Goal: Information Seeking & Learning: Learn about a topic

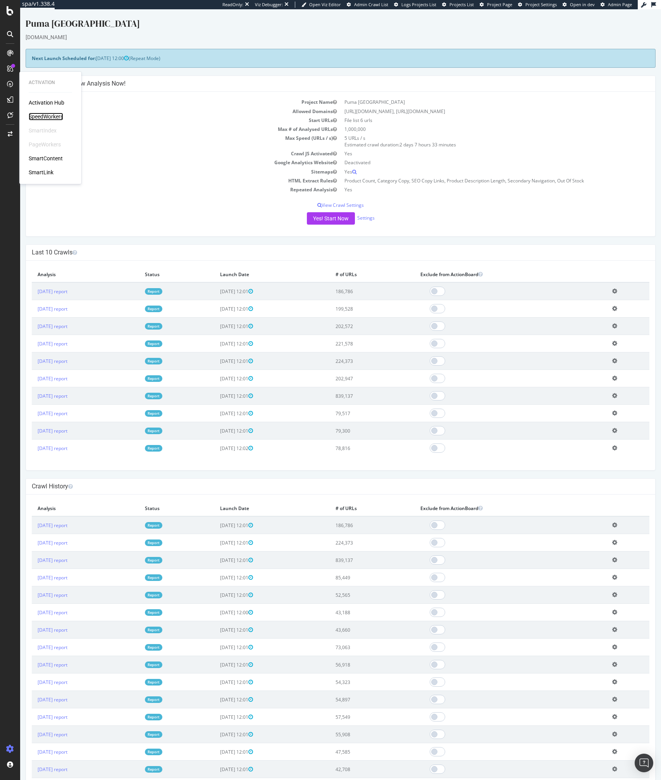
click at [46, 118] on div "SpeedWorkers" at bounding box center [46, 117] width 34 height 8
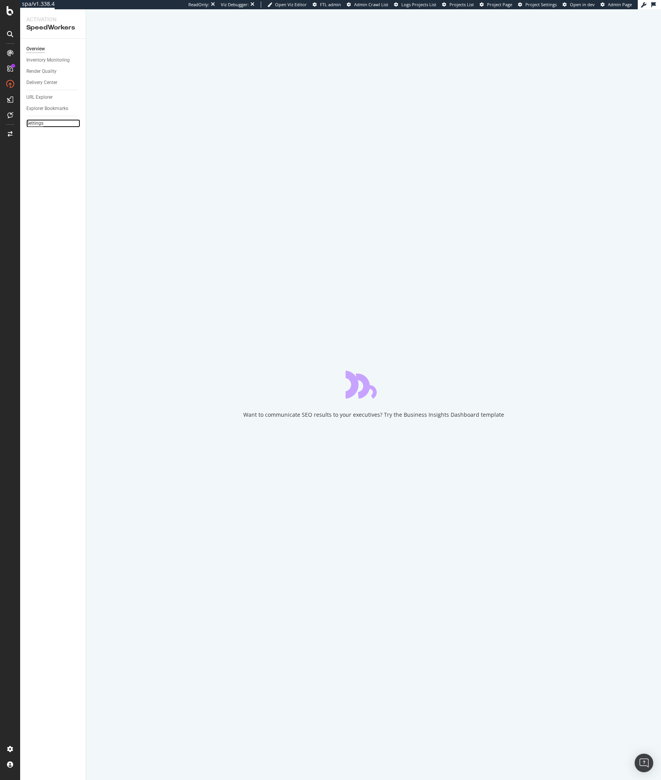
click at [34, 124] on div "Settings" at bounding box center [34, 123] width 17 height 8
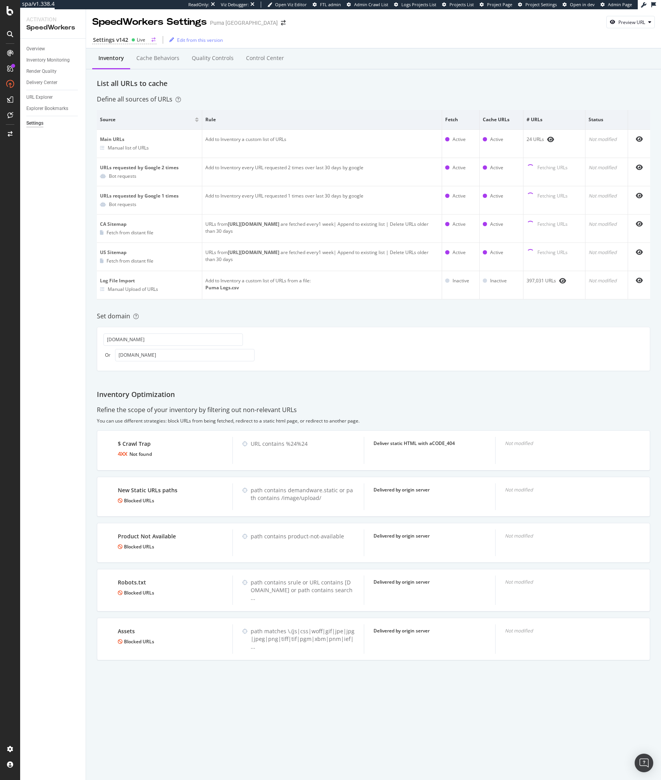
click at [129, 43] on div "Settings v142 Live" at bounding box center [124, 40] width 64 height 8
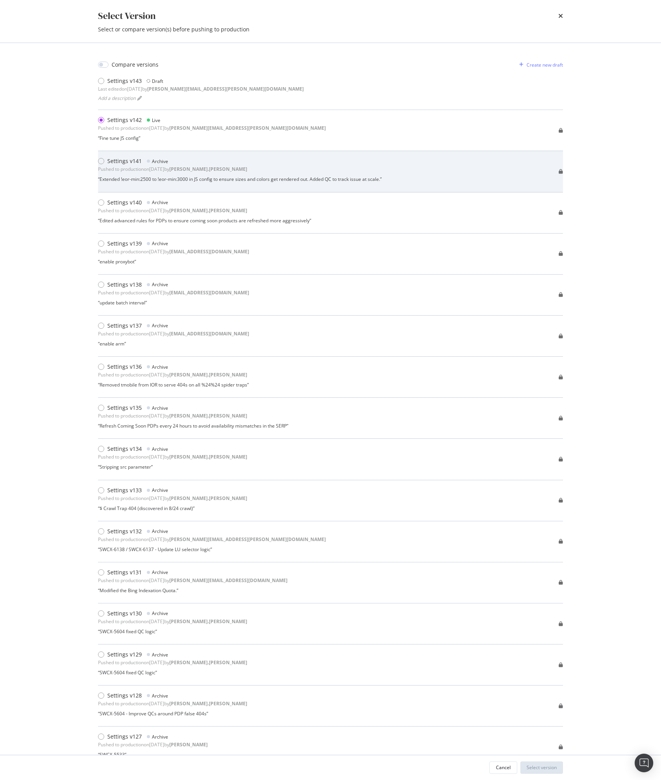
click at [116, 167] on div "Pushed to production on 2025 Sep 26th by robert.salerno" at bounding box center [172, 169] width 149 height 7
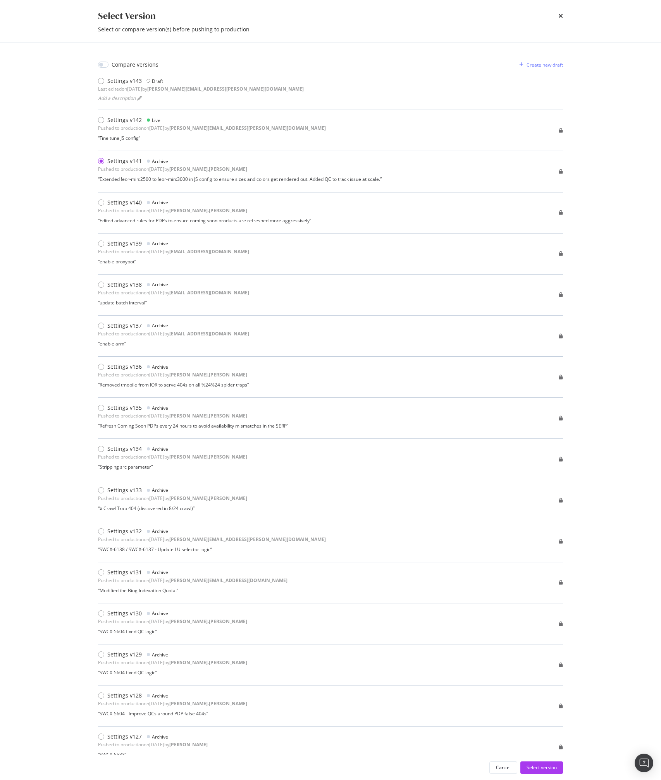
click at [121, 67] on div "Compare versions" at bounding box center [135, 65] width 47 height 8
checkbox input "true"
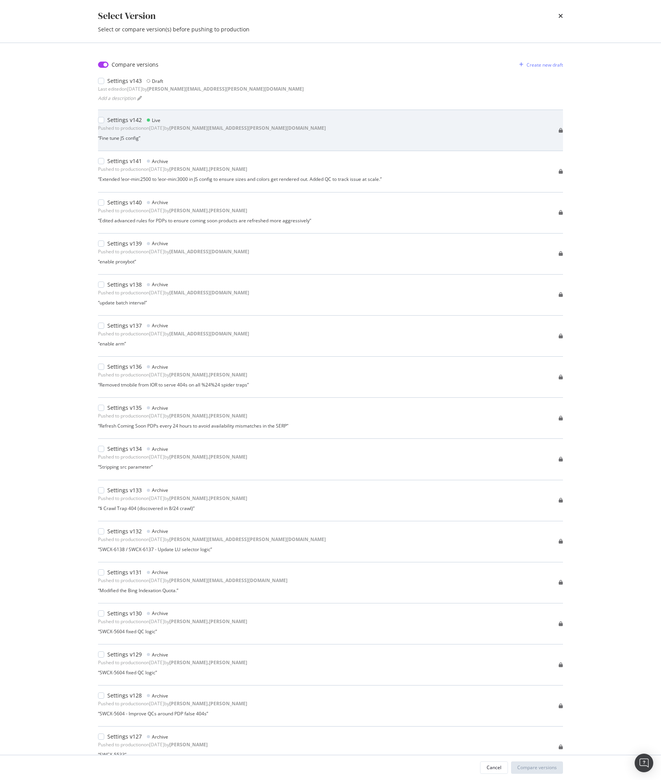
click at [119, 116] on div "Settings v142" at bounding box center [124, 120] width 34 height 8
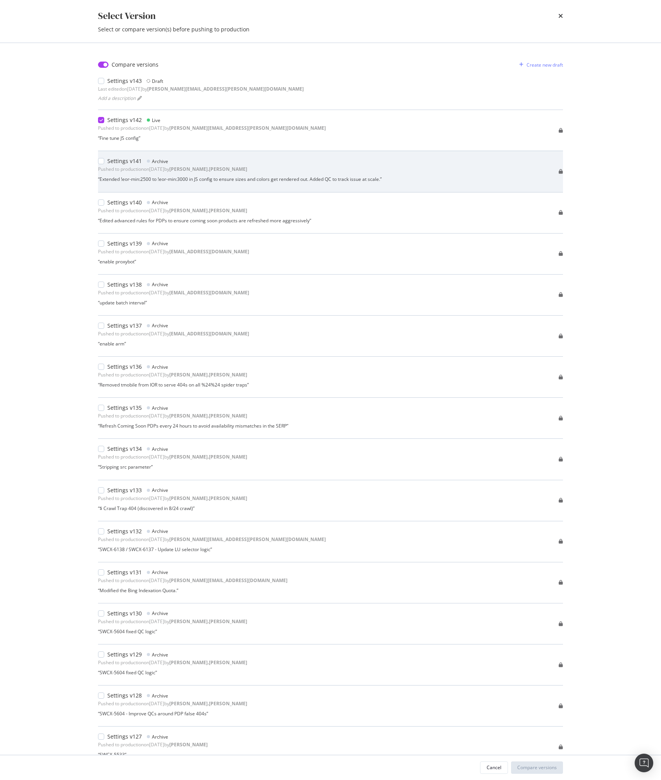
click at [120, 166] on div "Pushed to production on 2025 Sep 26th by robert.salerno" at bounding box center [172, 169] width 149 height 7
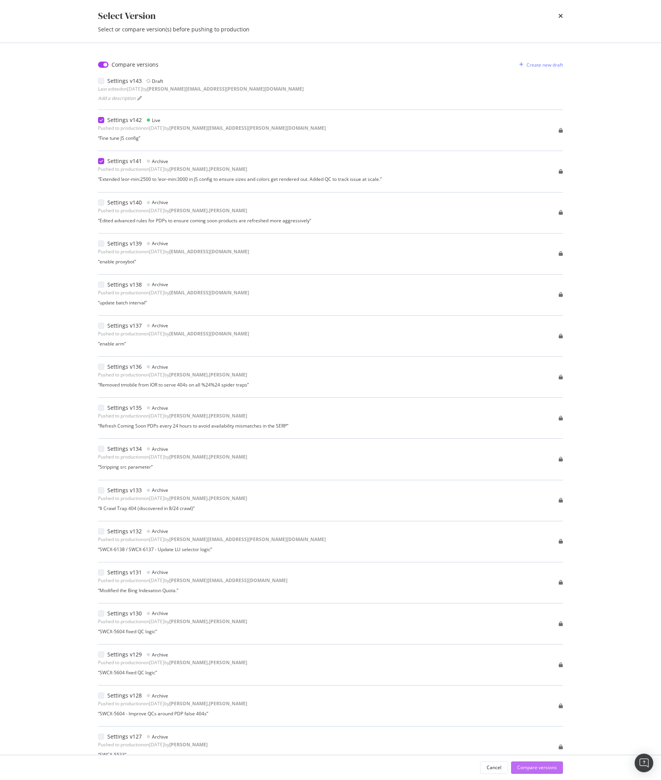
click at [531, 770] on div "Compare versions" at bounding box center [536, 767] width 39 height 7
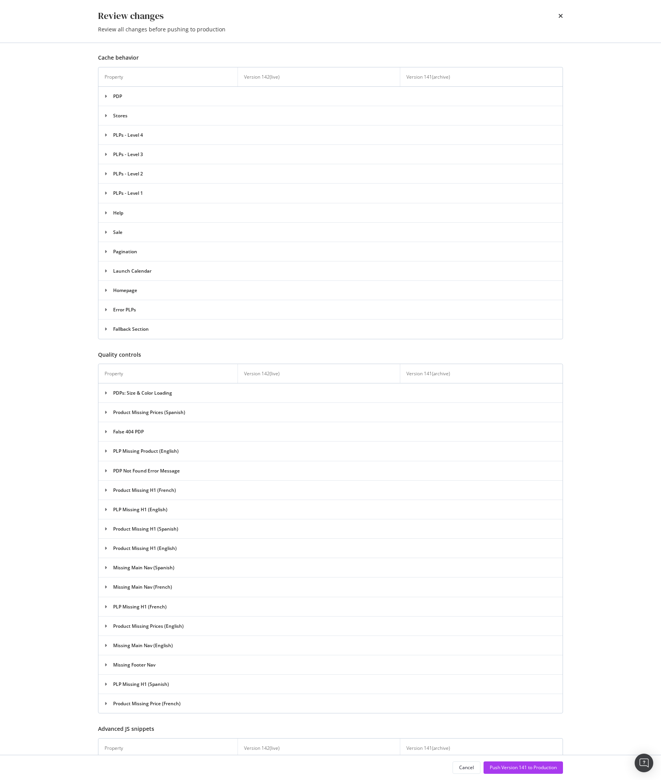
scroll to position [197, 0]
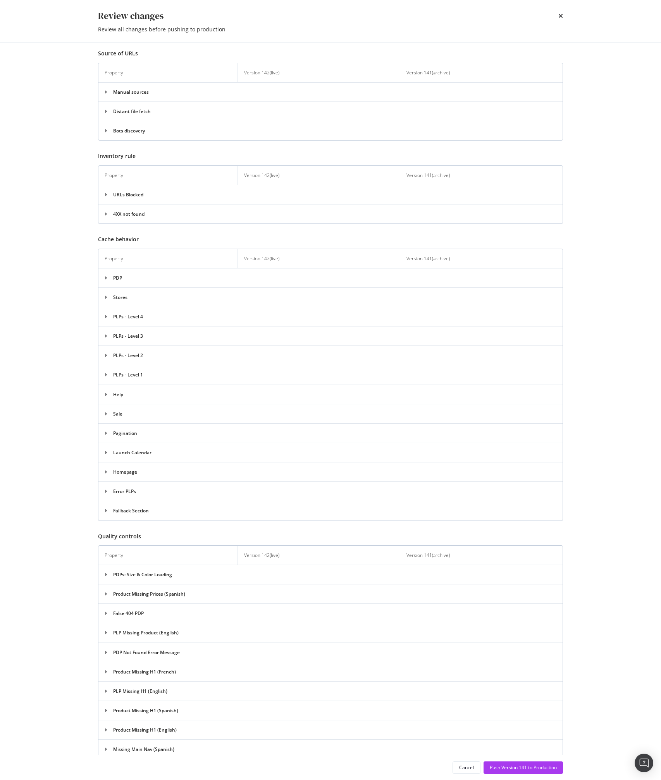
click at [77, 180] on div "Review changes Review all changes before pushing to production Versions are ide…" at bounding box center [330, 390] width 661 height 780
click at [559, 15] on icon "times" at bounding box center [560, 16] width 5 height 6
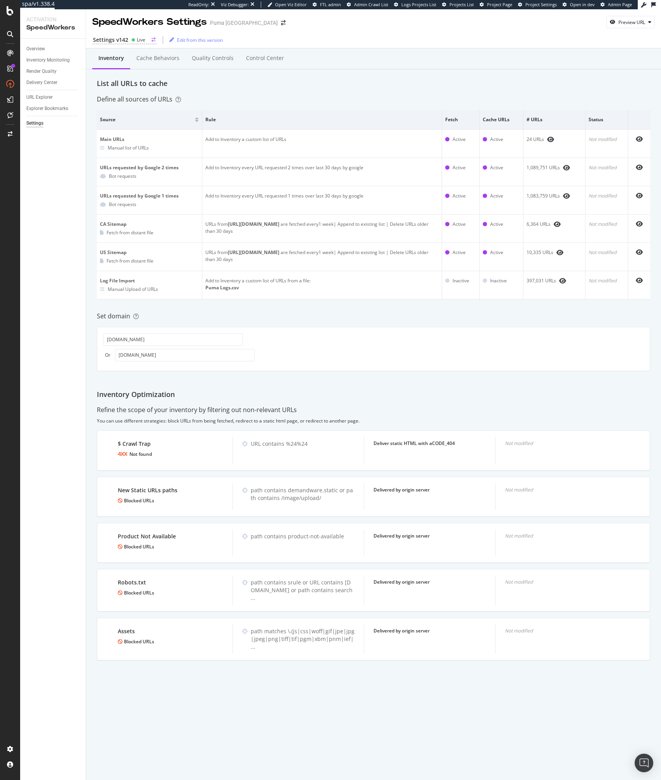
click at [112, 41] on div "Settings v142" at bounding box center [110, 40] width 35 height 8
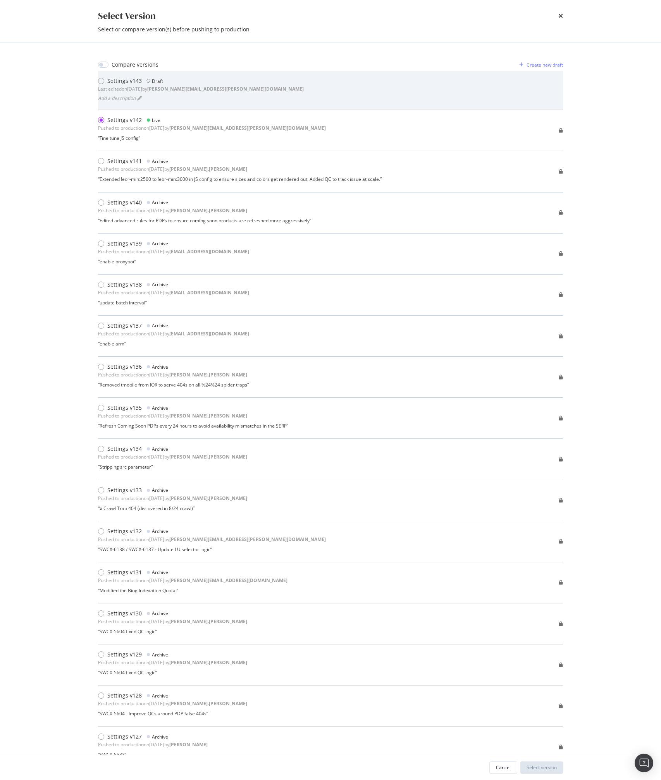
click at [111, 86] on div "Last edited on 2025 Oct 6th by benjamin.bussiere@botify.com" at bounding box center [201, 89] width 206 height 7
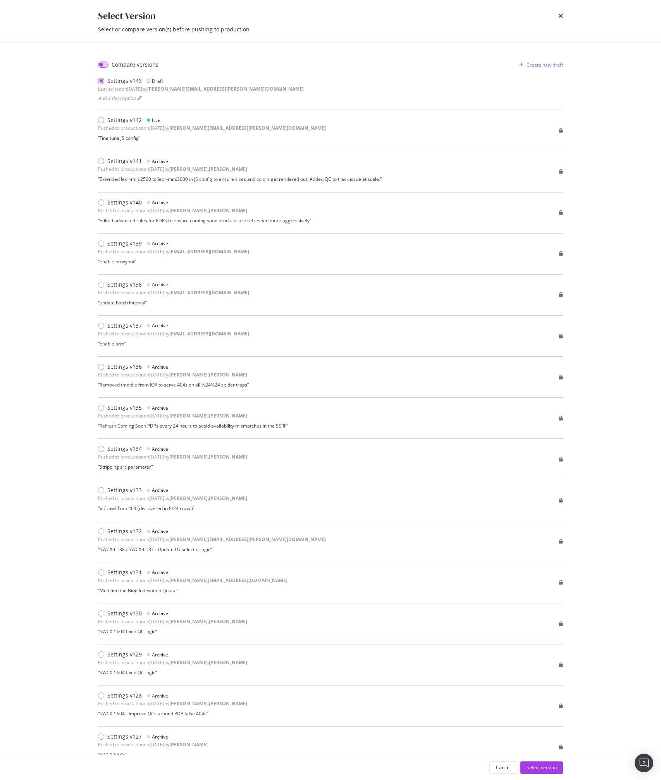
click at [106, 65] on input "modal" at bounding box center [103, 65] width 10 height 6
checkbox input "true"
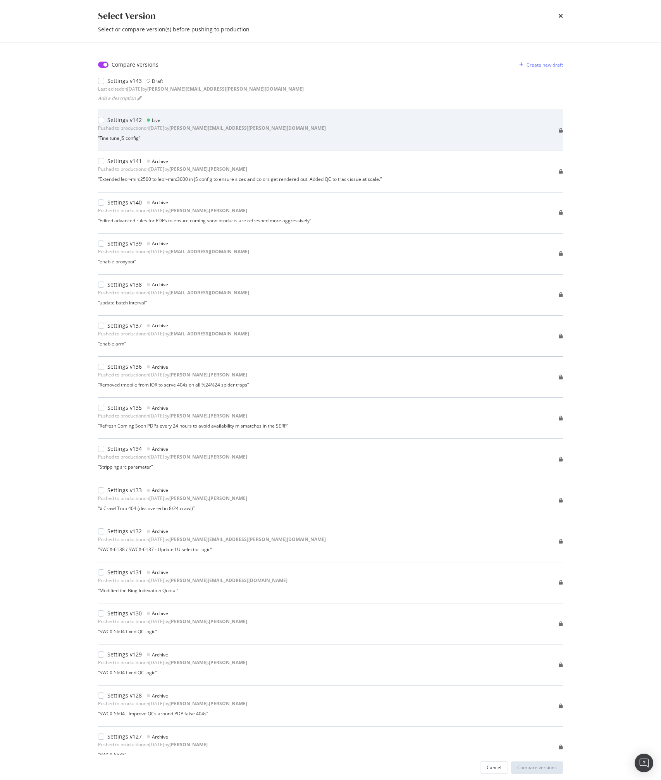
click at [121, 135] on div "“ Fine tune JS config ”" at bounding box center [212, 138] width 228 height 7
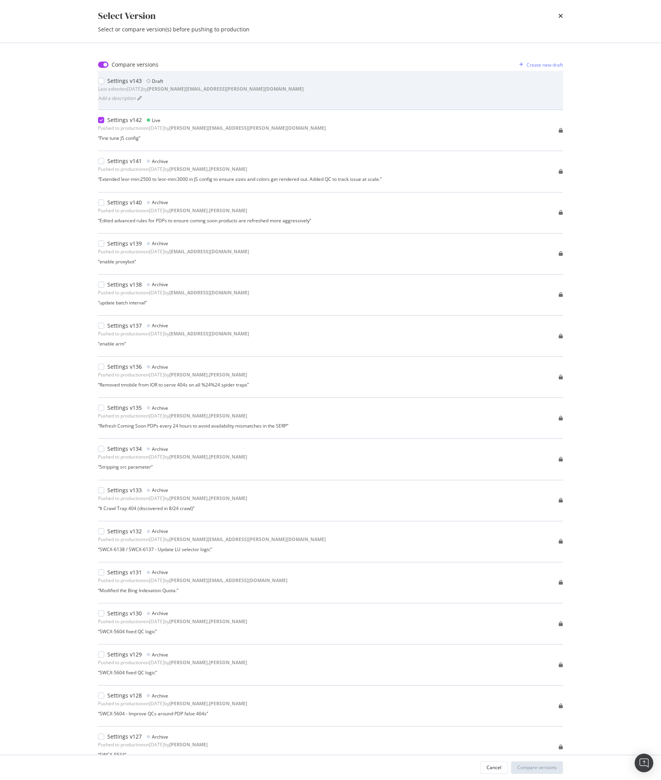
click at [118, 90] on div "Last edited on 2025 Oct 6th by benjamin.bussiere@botify.com" at bounding box center [201, 89] width 206 height 7
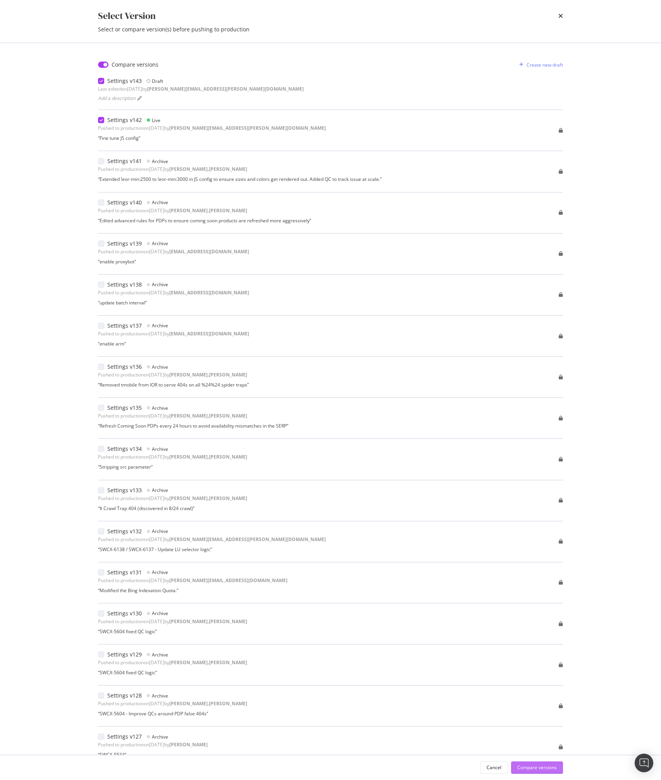
click at [529, 766] on div "Compare versions" at bounding box center [536, 767] width 39 height 7
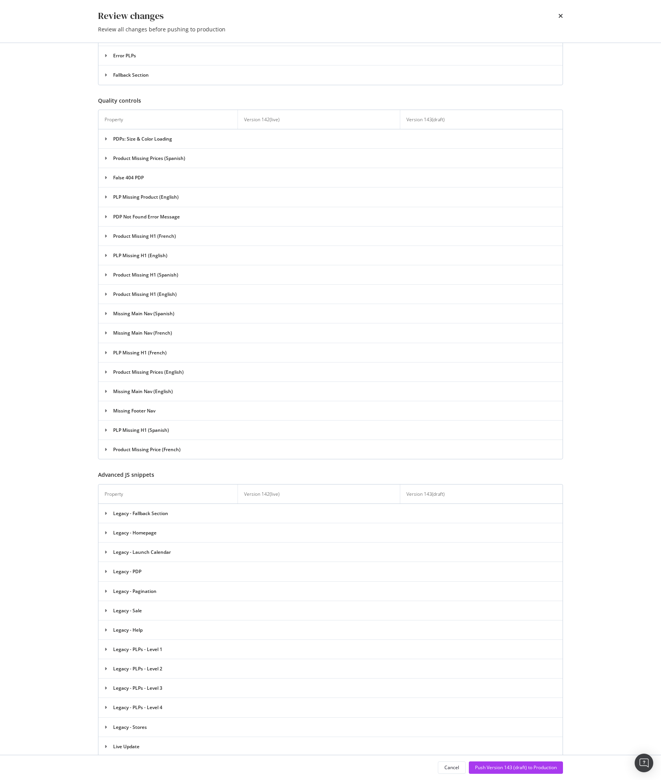
scroll to position [707, 0]
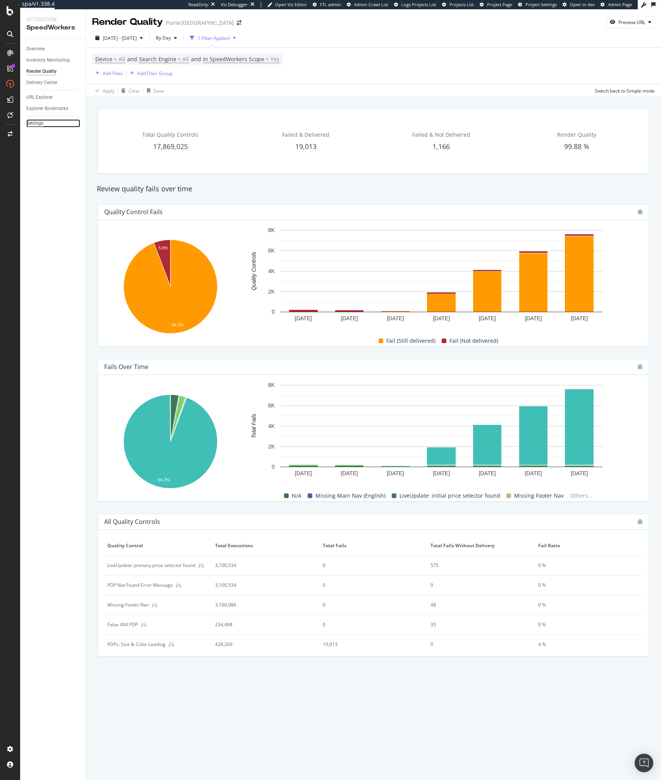
click at [29, 124] on div "Settings" at bounding box center [34, 123] width 17 height 8
click at [31, 95] on div "URL Explorer" at bounding box center [39, 97] width 26 height 8
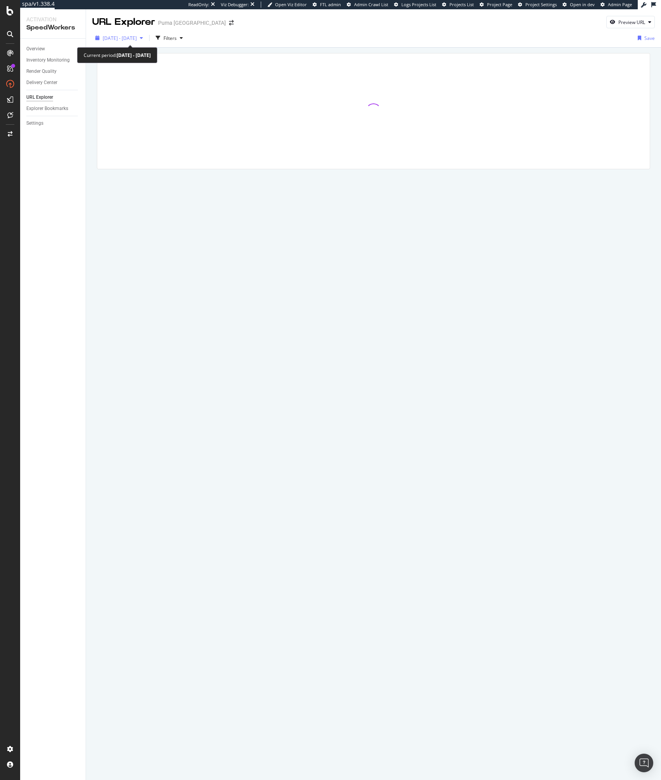
click at [122, 39] on span "2025 Sep. 24th - Sep. 30th" at bounding box center [120, 38] width 34 height 7
click at [115, 59] on div "Date Range Last 7 Days Last 28 Days Last 3 Months Last 6 Months Last Year Custo…" at bounding box center [140, 90] width 74 height 80
click at [115, 62] on div "Last 7 Days" at bounding box center [124, 63] width 25 height 7
type input "2025/10/02"
type input "2025/10/08"
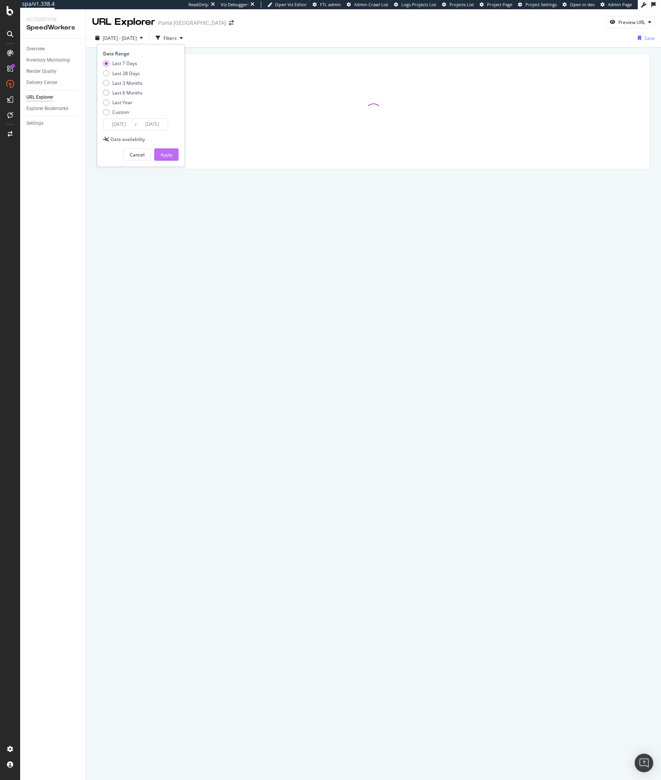
click at [167, 152] on div "Apply" at bounding box center [166, 154] width 12 height 7
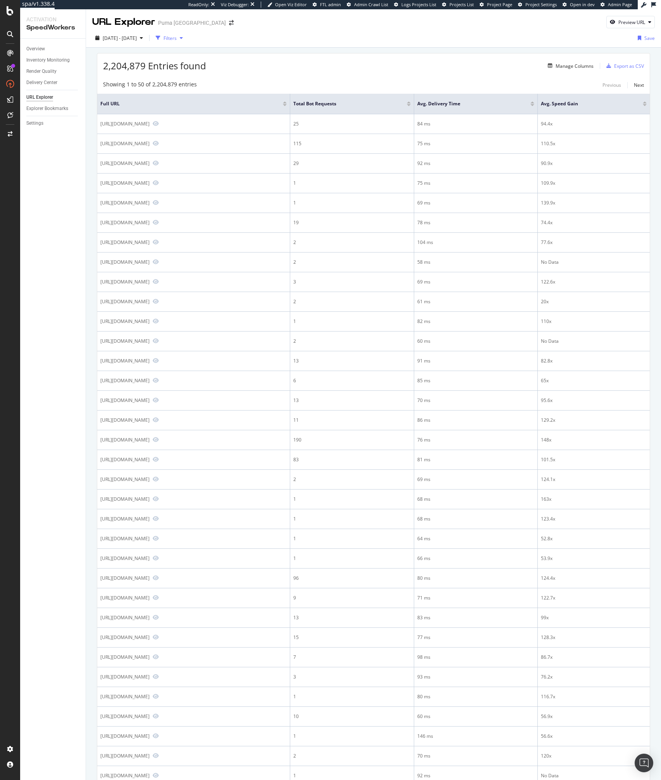
click at [186, 39] on div "button" at bounding box center [181, 38] width 9 height 5
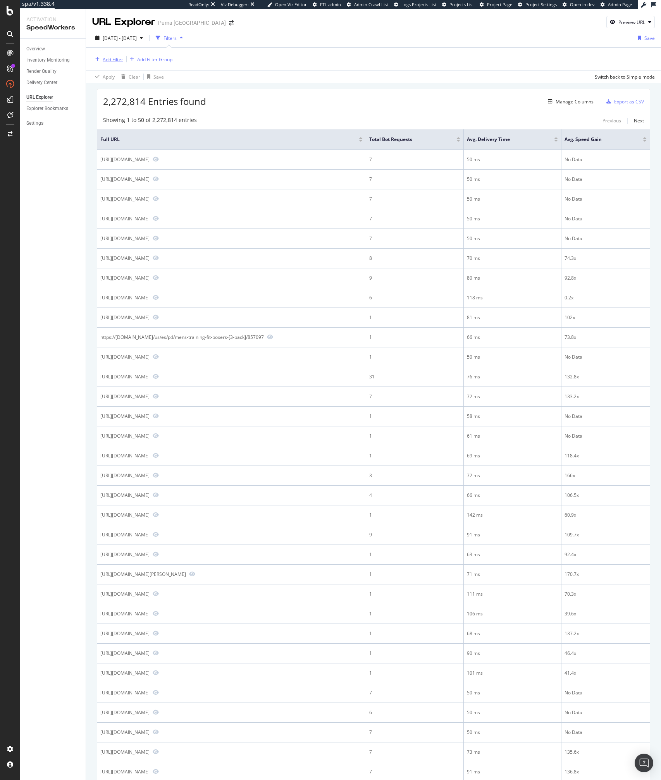
click at [119, 59] on div "Add Filter" at bounding box center [113, 59] width 21 height 7
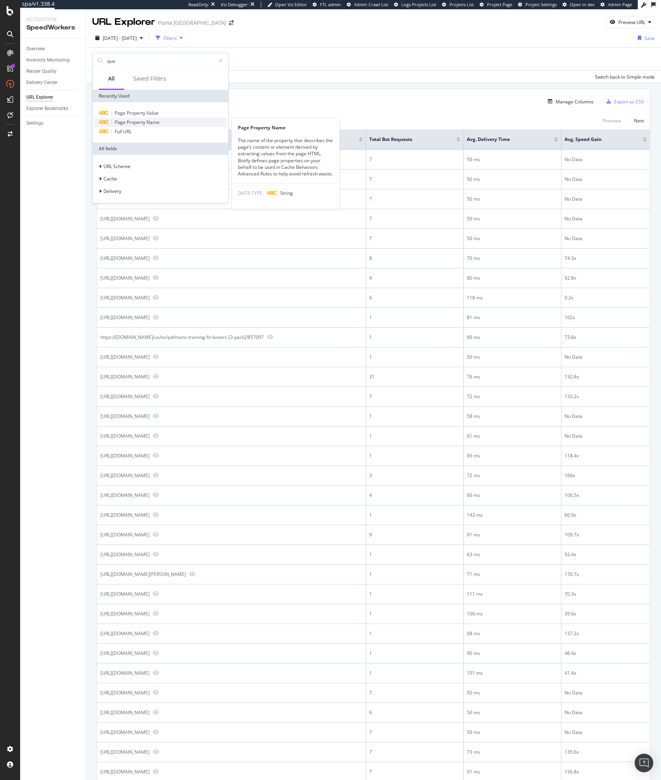
type input "qual"
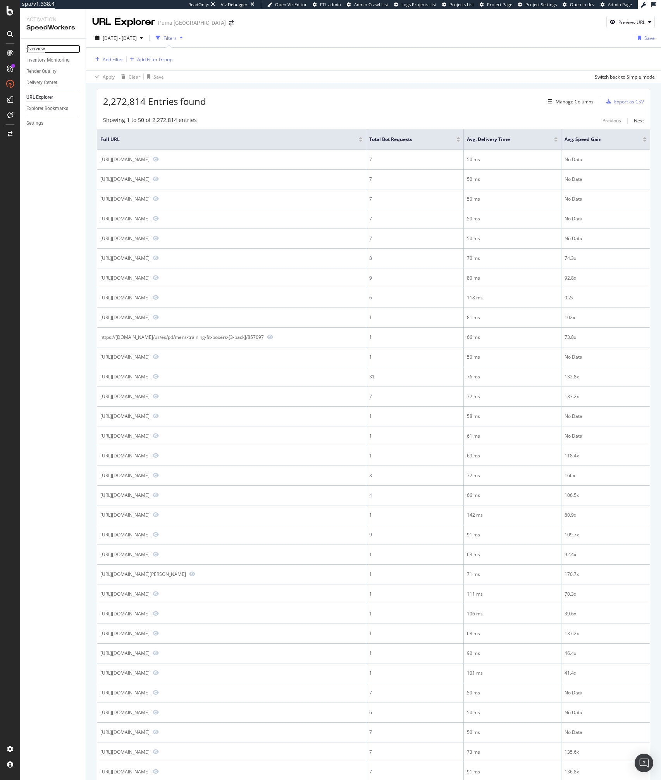
click at [35, 46] on div "Overview" at bounding box center [35, 49] width 19 height 8
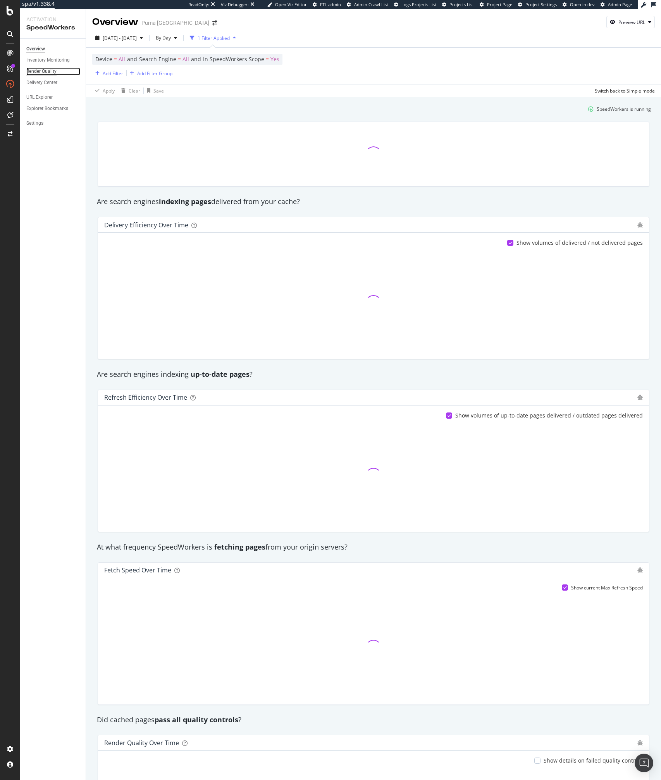
click at [38, 74] on div "Render Quality" at bounding box center [41, 71] width 30 height 8
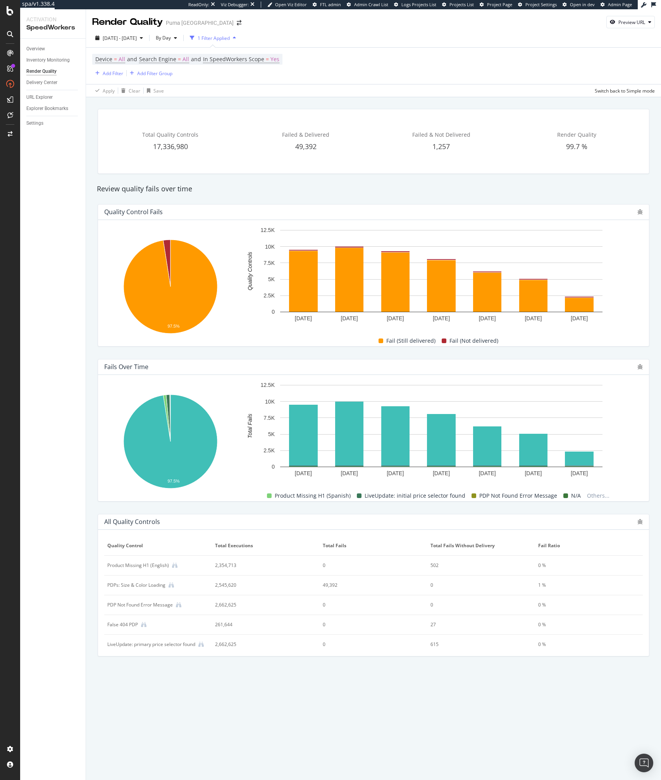
click at [161, 619] on td "False 404 PDP" at bounding box center [158, 625] width 108 height 20
click at [172, 584] on icon at bounding box center [170, 584] width 5 height 5
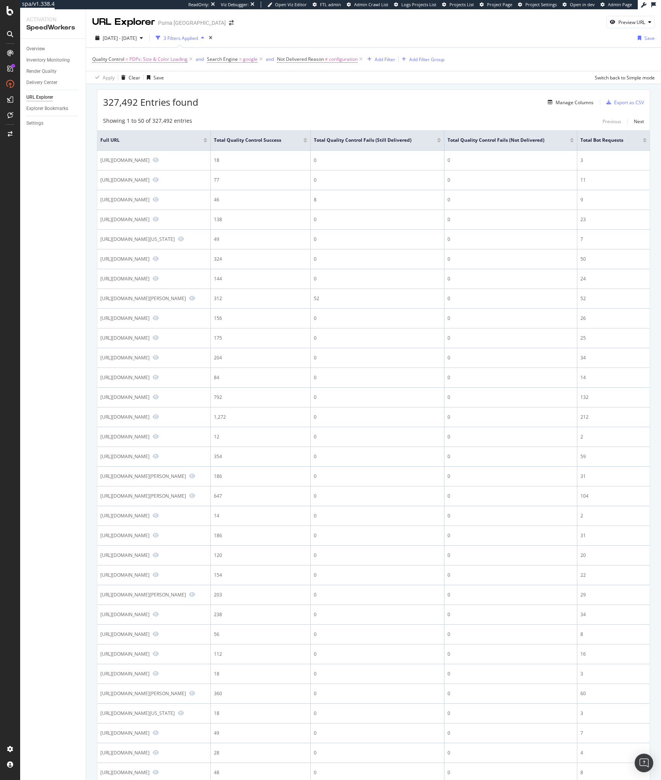
click at [249, 117] on div "Showing 1 to 50 of 327,492 entries Previous Next" at bounding box center [373, 121] width 552 height 9
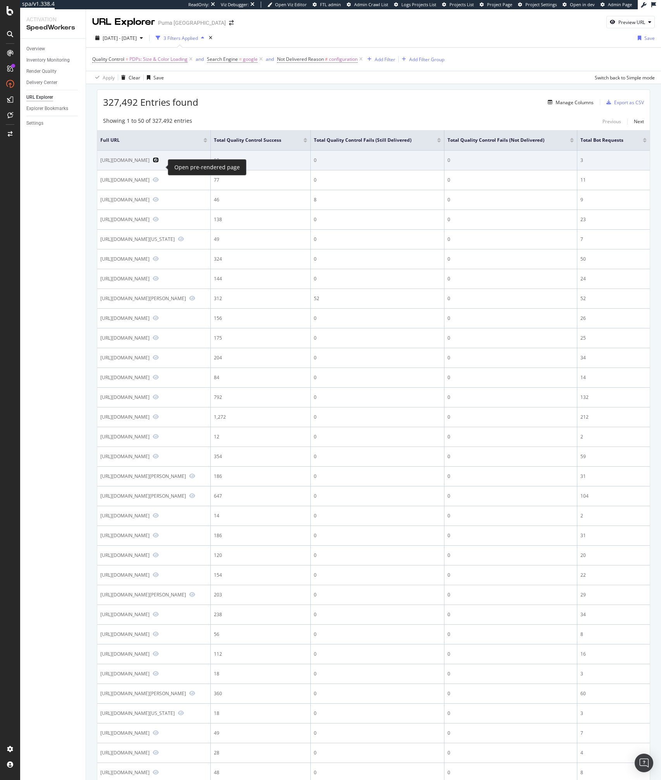
click at [159, 163] on icon "Preview https://us.puma.com/us/en/pd/ultra-6-ultimate-mens-firm-ground-soccer-c…" at bounding box center [156, 159] width 6 height 5
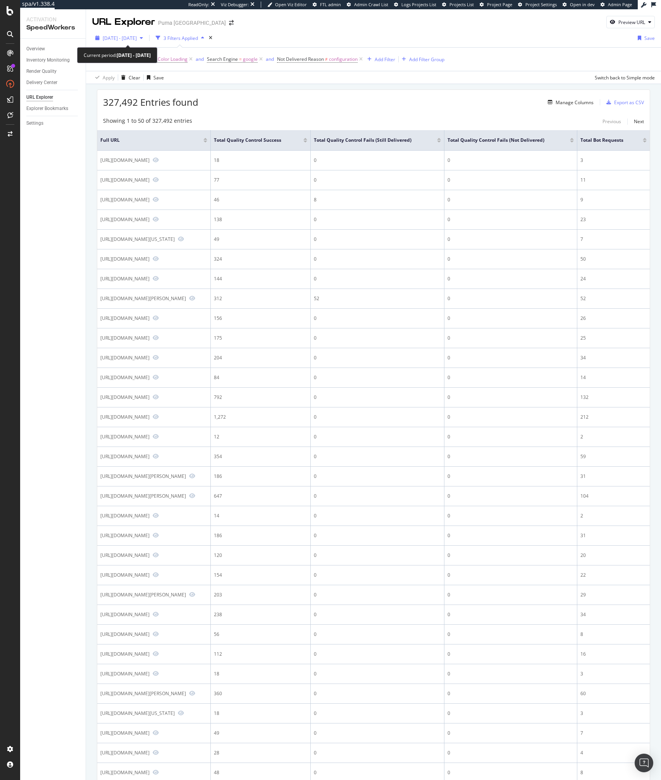
click at [137, 39] on span "2025 Oct. 2nd - Oct. 8th" at bounding box center [120, 38] width 34 height 7
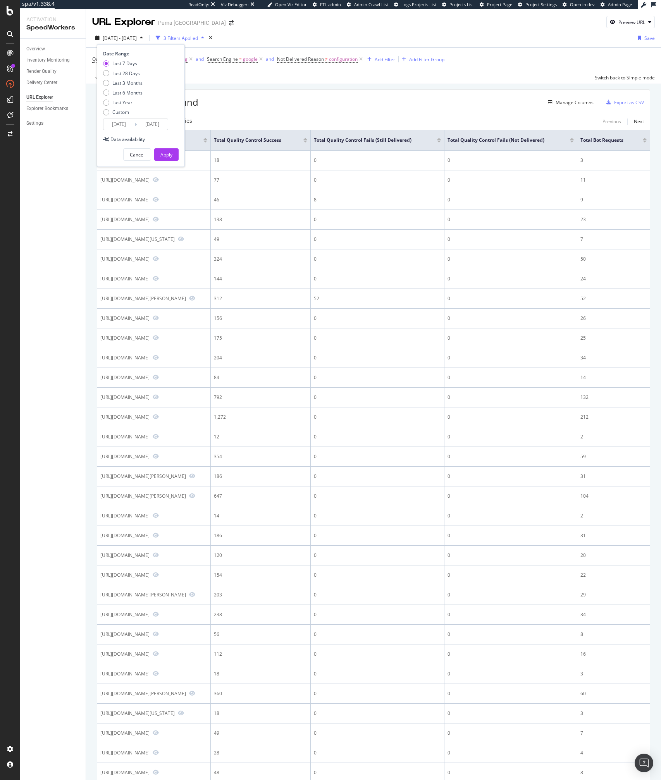
click at [254, 115] on div "Showing 1 to 50 of 327,492 entries Previous Next Full URL Total Quality Control…" at bounding box center [373, 634] width 552 height 1042
click at [167, 62] on span "PDPs: Size & Color Loading" at bounding box center [158, 59] width 58 height 11
click at [266, 88] on div "327,492 Entries found Manage Columns Export as CSV Showing 1 to 50 of 327,492 e…" at bounding box center [373, 633] width 575 height 1098
click at [576, 101] on div "Manage Columns" at bounding box center [574, 102] width 38 height 7
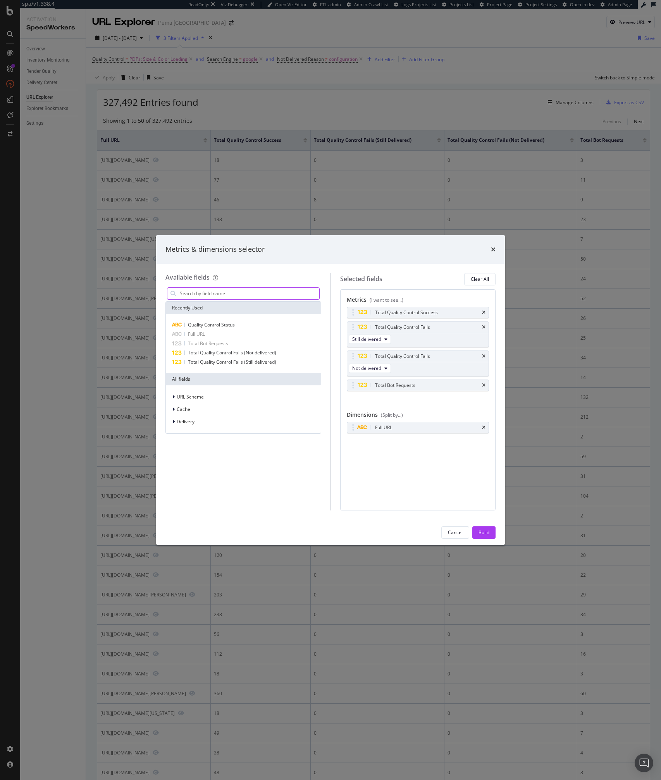
click at [256, 294] on input "modal" at bounding box center [249, 294] width 140 height 12
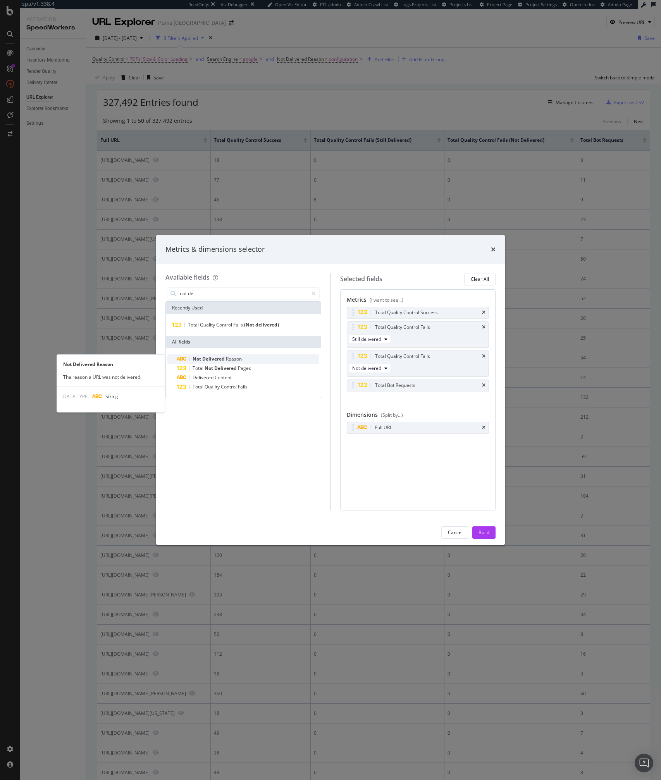
type input "not deli"
click at [233, 359] on span "Reason" at bounding box center [234, 358] width 16 height 7
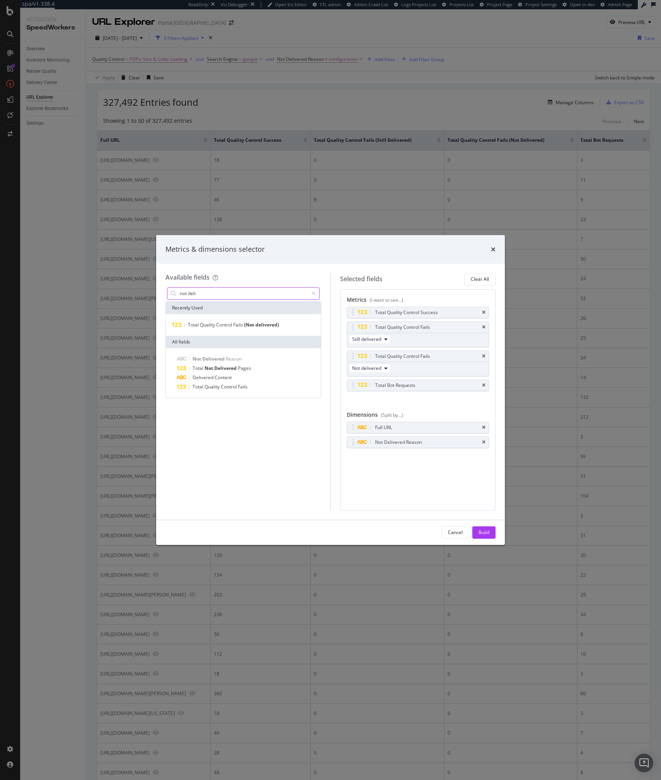
click at [209, 298] on input "not deli" at bounding box center [243, 294] width 129 height 12
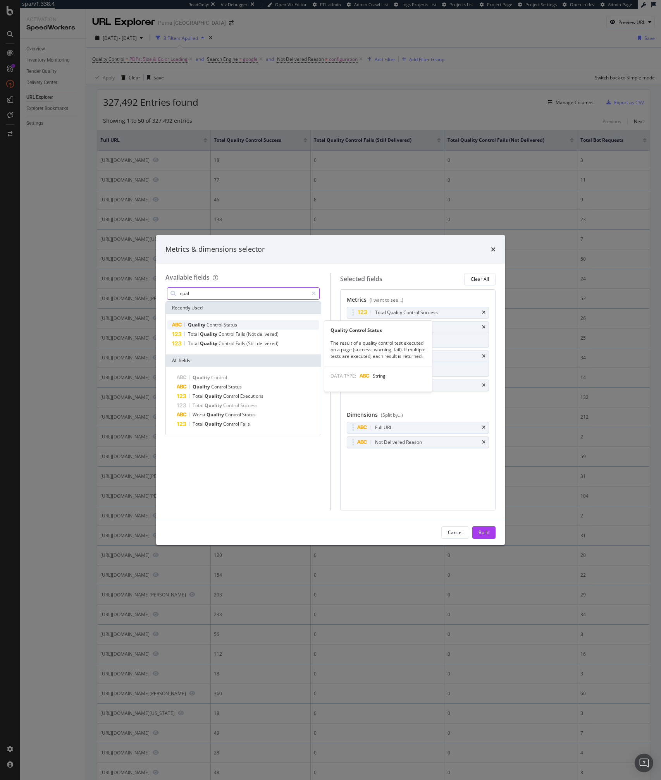
type input "qual"
click at [205, 322] on span "Quality" at bounding box center [197, 324] width 19 height 7
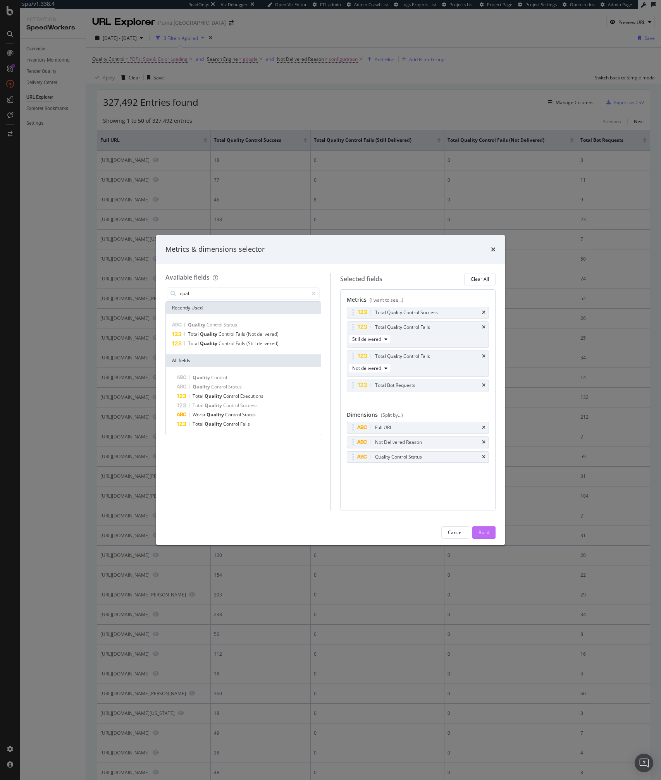
click at [479, 532] on div "Build" at bounding box center [483, 532] width 11 height 7
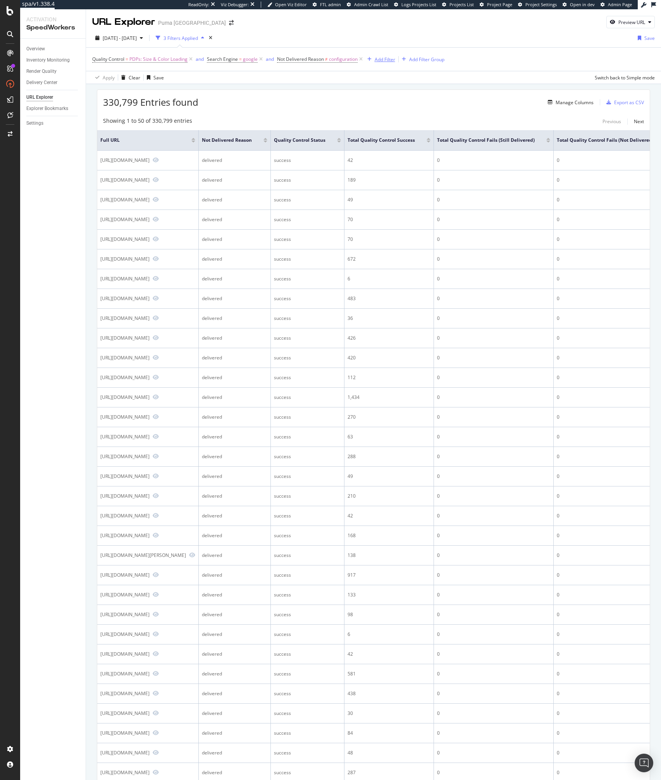
click at [371, 59] on icon "button" at bounding box center [369, 59] width 4 height 5
click at [292, 120] on div "Showing 1 to 50 of 330,799 entries Previous Next" at bounding box center [373, 121] width 552 height 9
click at [390, 62] on div "Add Filter" at bounding box center [384, 59] width 21 height 7
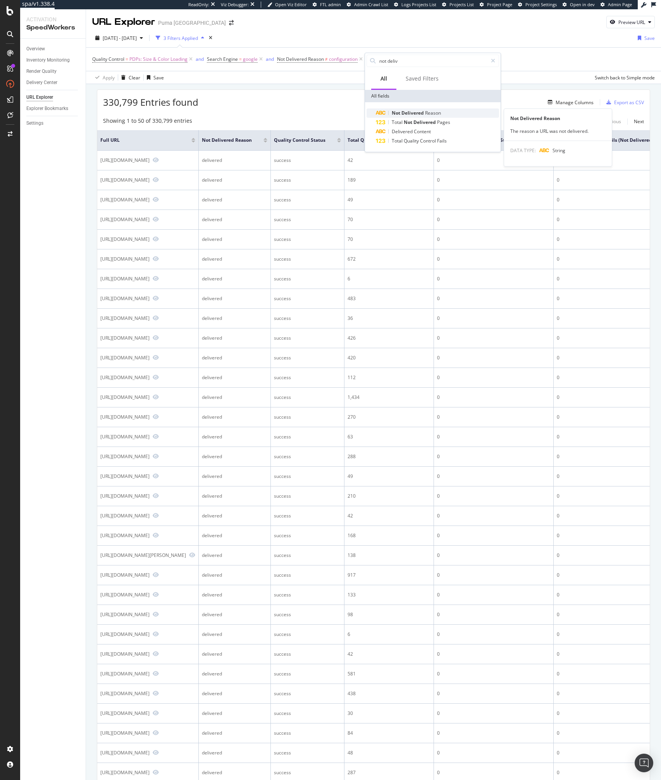
type input "not deliv"
click at [405, 113] on span "Delivered" at bounding box center [413, 113] width 24 height 7
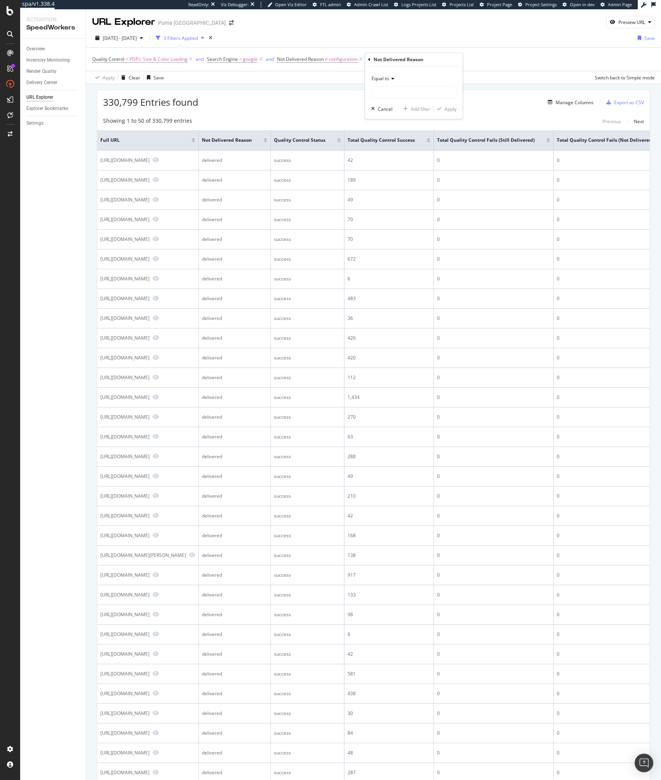
click at [390, 79] on icon at bounding box center [391, 78] width 5 height 5
click at [390, 105] on span "Not equal to" at bounding box center [388, 104] width 26 height 7
click at [388, 91] on input "text" at bounding box center [413, 92] width 84 height 12
click at [387, 104] on span "delivered" at bounding box center [397, 103] width 48 height 7
type input "delivered"
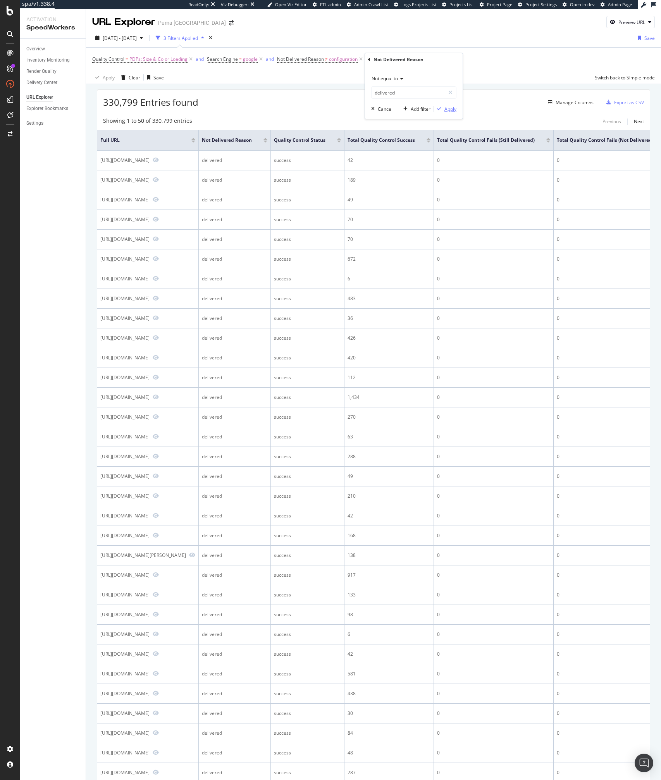
click at [445, 111] on div "Apply" at bounding box center [450, 109] width 12 height 7
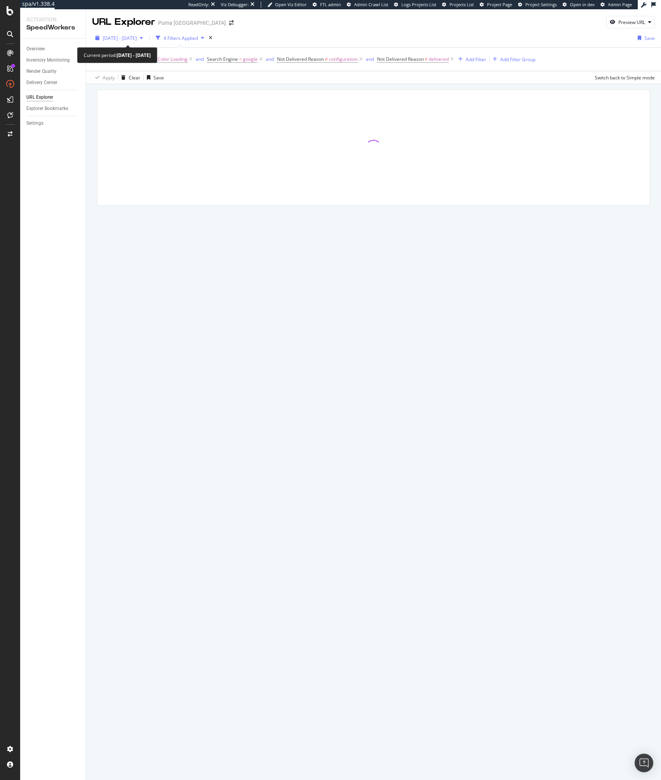
click at [137, 41] on span "2025 Oct. 2nd - Oct. 8th" at bounding box center [120, 38] width 34 height 7
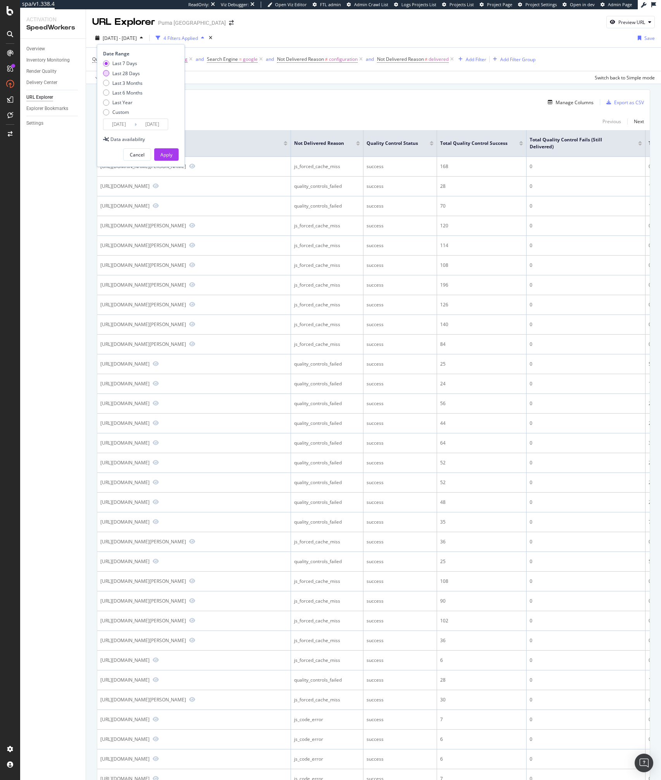
click at [125, 75] on div "Last 28 Days" at bounding box center [125, 73] width 27 height 7
type input "2025/09/11"
click at [168, 153] on div "Apply" at bounding box center [166, 154] width 12 height 7
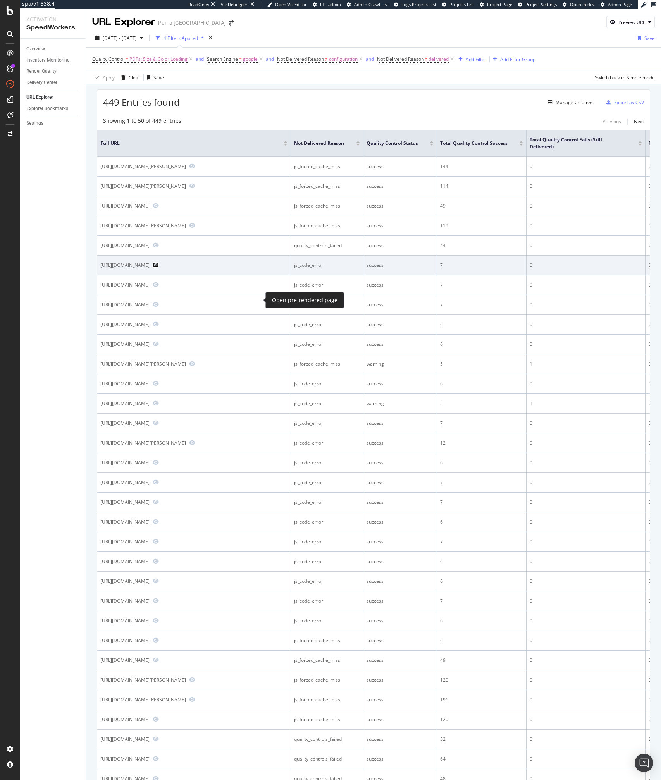
click at [159, 268] on icon "Preview https://us.puma.com/us/en/pd/classics-womens-popper-pants/629582" at bounding box center [156, 264] width 6 height 5
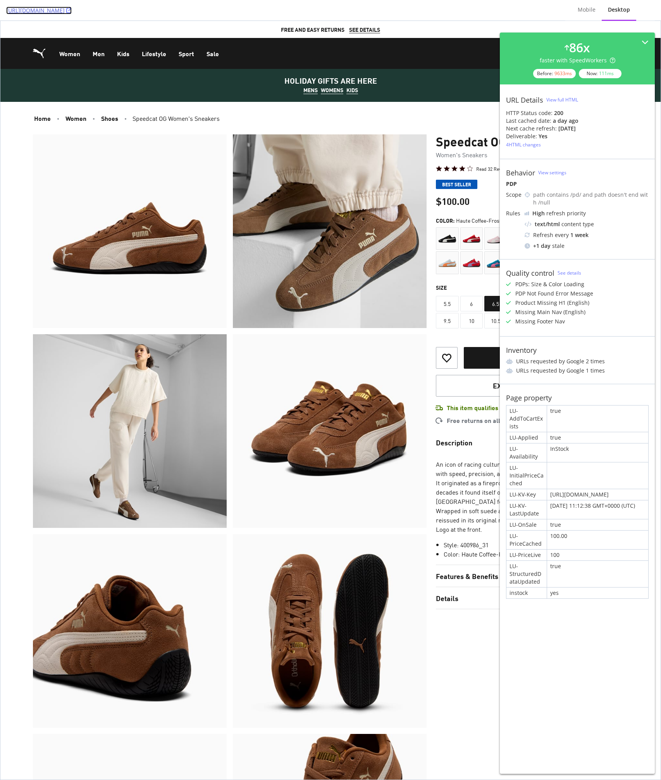
copy link "https://us.puma.com/us/en/pd/speedcat-og-womens-sneakers/400986?swatch=31&size=…"
click at [584, 1] on div "Mobile" at bounding box center [586, 10] width 30 height 21
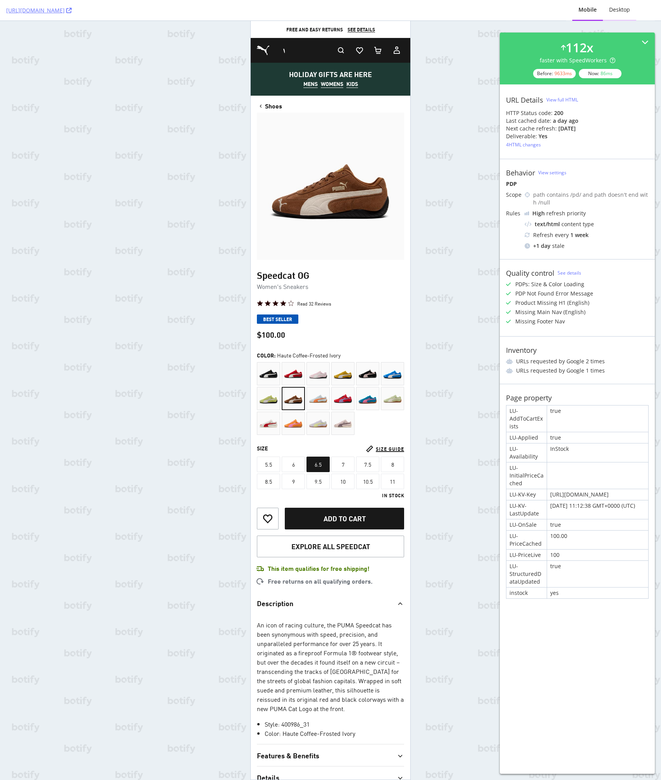
click at [615, 11] on div "Desktop" at bounding box center [619, 10] width 21 height 8
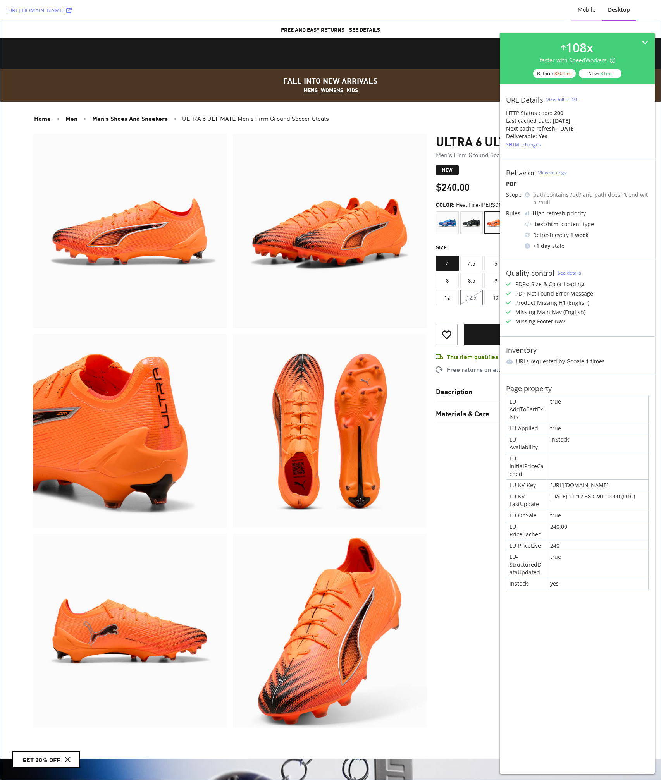
click at [583, 17] on div "Mobile" at bounding box center [586, 10] width 30 height 21
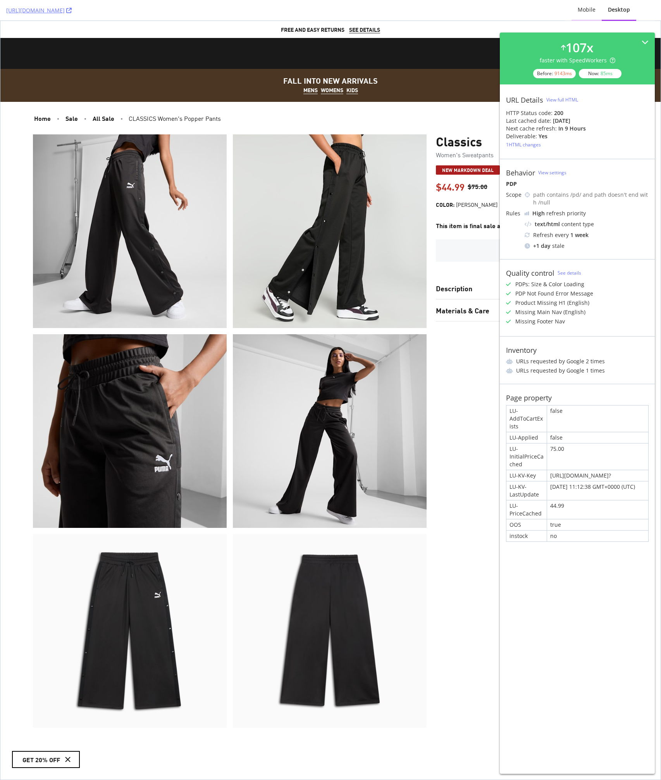
click at [590, 11] on div "Mobile" at bounding box center [586, 10] width 18 height 8
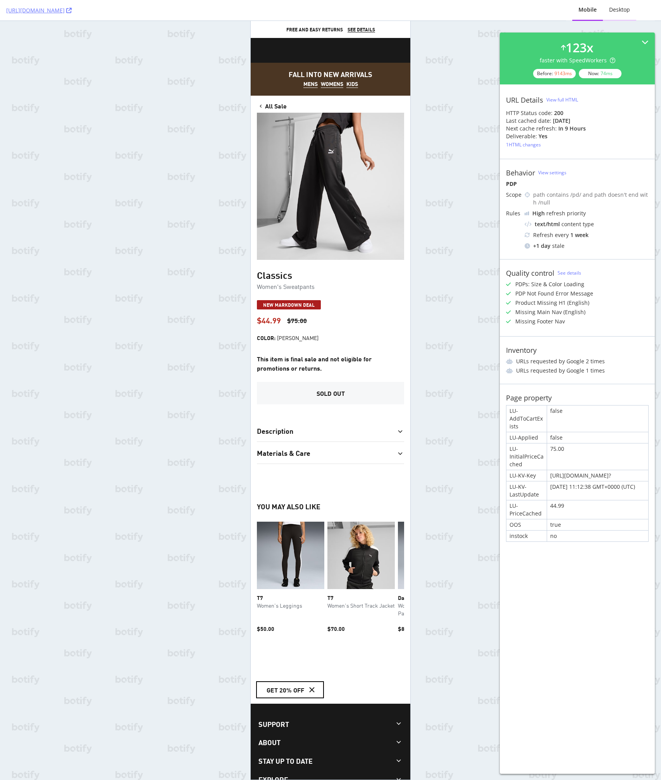
click at [622, 12] on div "Desktop" at bounding box center [619, 10] width 21 height 8
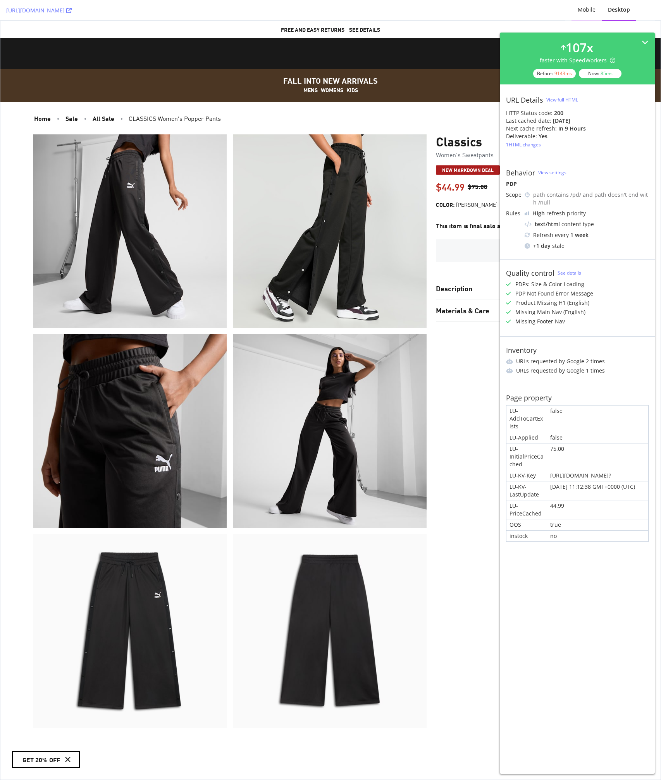
click at [585, 13] on div "Mobile" at bounding box center [586, 10] width 18 height 8
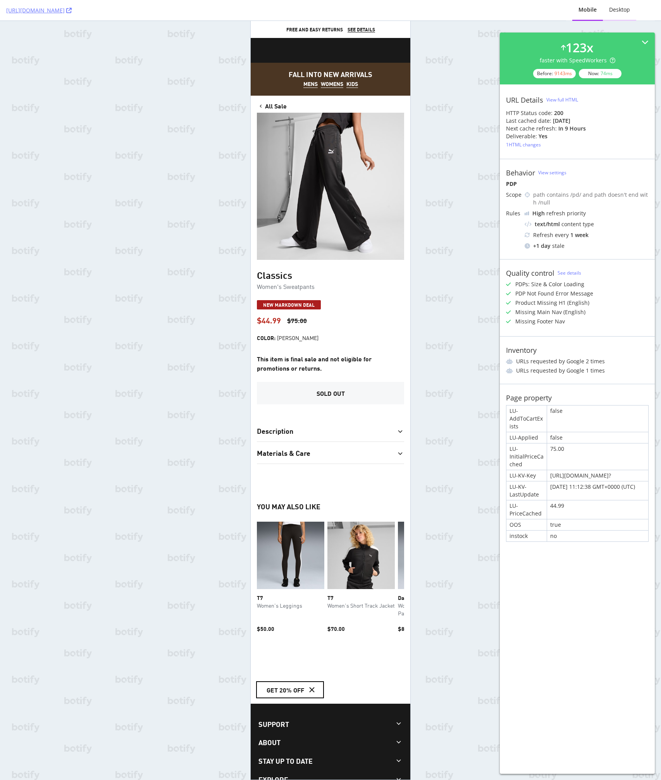
click at [609, 13] on div "Desktop" at bounding box center [619, 10] width 21 height 8
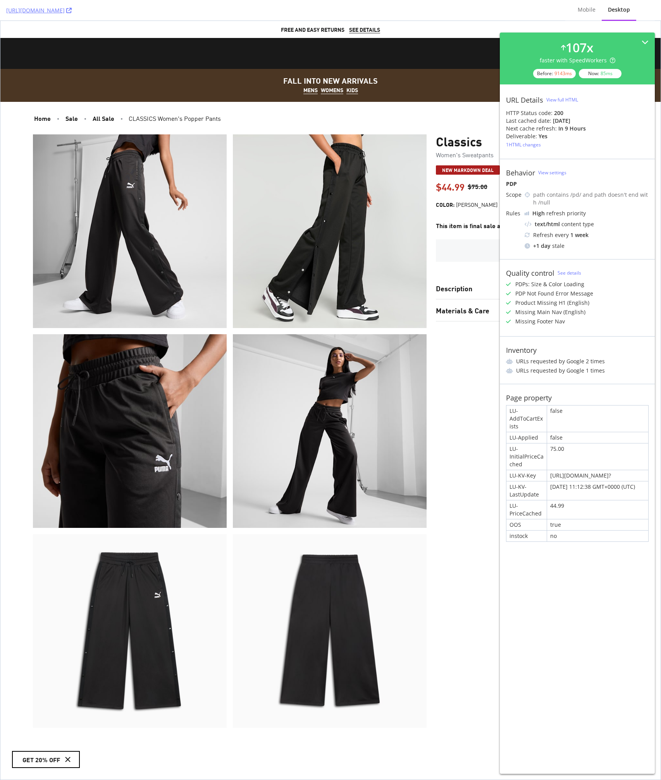
click at [10, 360] on main "Home Sale All Sale CLASSICS Women's Popper Pants Classics Women's Sweatpants ne…" at bounding box center [330, 567] width 660 height 930
click at [474, 477] on section "Classics Women's Sweatpants new markdown deal $44.99 $75.00 Color : [PERSON_NAM…" at bounding box center [532, 430] width 192 height 593
copy link "[URL][DOMAIN_NAME]"
